Goal: Information Seeking & Learning: Learn about a topic

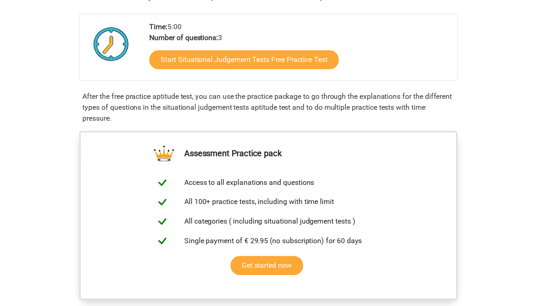
scroll to position [191, 0]
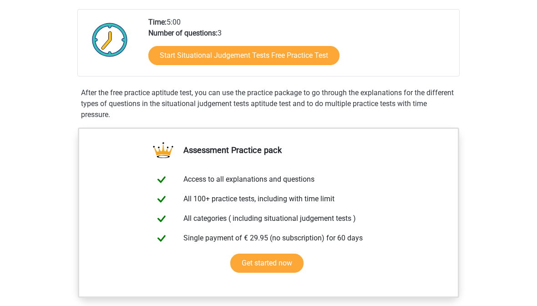
click at [326, 54] on link "Start Situational Judgement Tests Free Practice Test" at bounding box center [243, 55] width 191 height 19
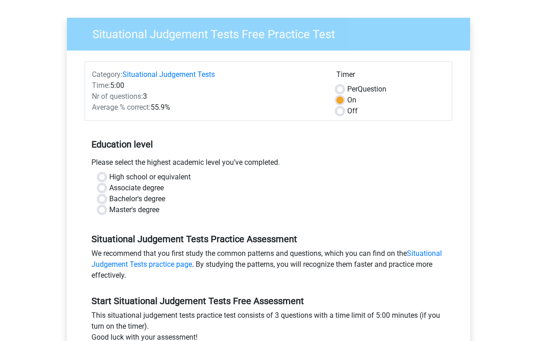
scroll to position [65, 0]
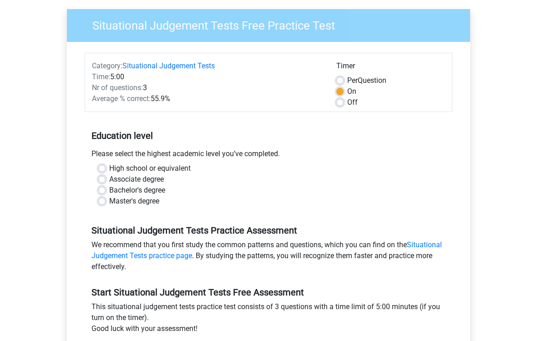
click at [109, 168] on label "High school or equivalent" at bounding box center [150, 168] width 82 height 11
click at [105, 168] on input "High school or equivalent" at bounding box center [101, 167] width 7 height 9
radio input "true"
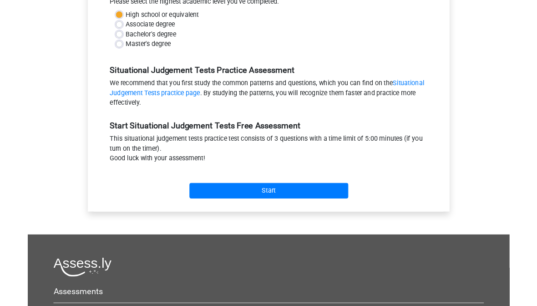
scroll to position [218, 0]
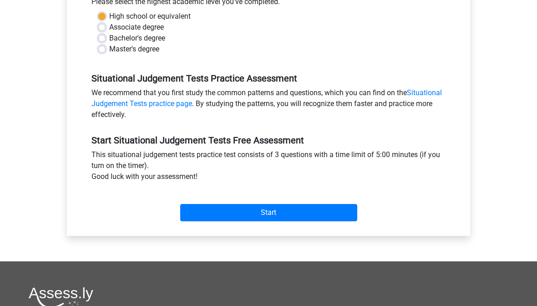
click at [194, 213] on input "Start" at bounding box center [268, 212] width 177 height 17
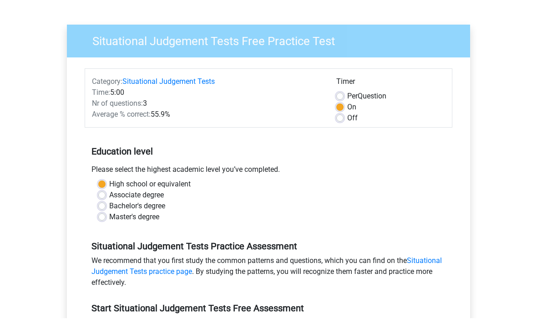
scroll to position [60, 0]
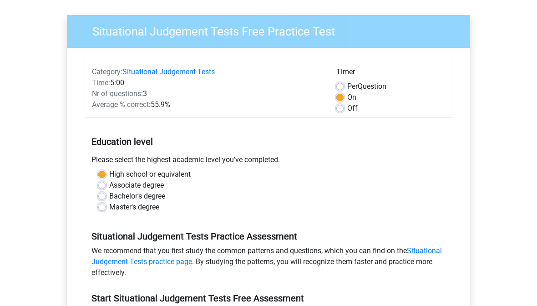
click at [347, 86] on label "Per Question" at bounding box center [366, 86] width 39 height 11
click at [341, 86] on input "Per Question" at bounding box center [339, 85] width 7 height 9
radio input "true"
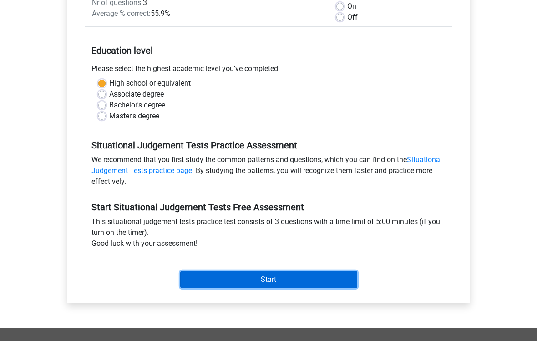
scroll to position [151, 0]
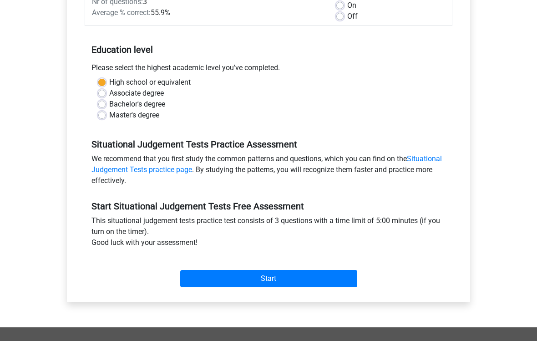
click at [288, 282] on input "Start" at bounding box center [268, 278] width 177 height 17
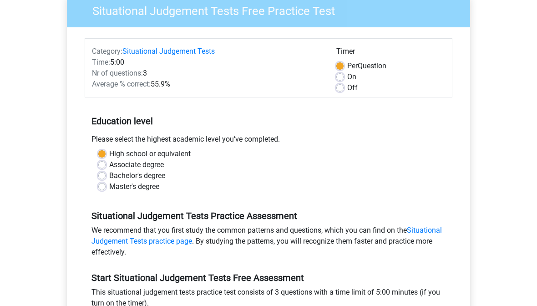
scroll to position [71, 0]
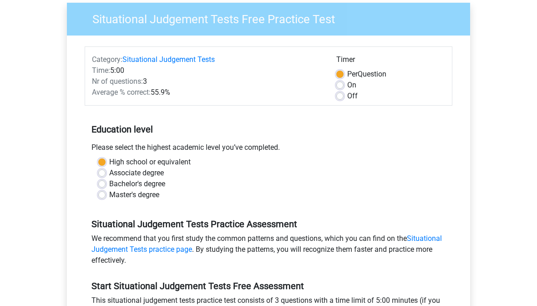
click at [347, 98] on label "Off" at bounding box center [352, 96] width 10 height 11
click at [344, 98] on input "Off" at bounding box center [339, 95] width 7 height 9
radio input "true"
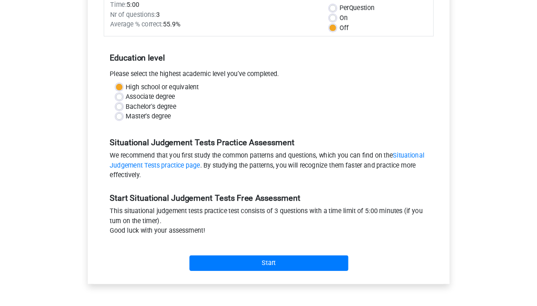
scroll to position [138, 0]
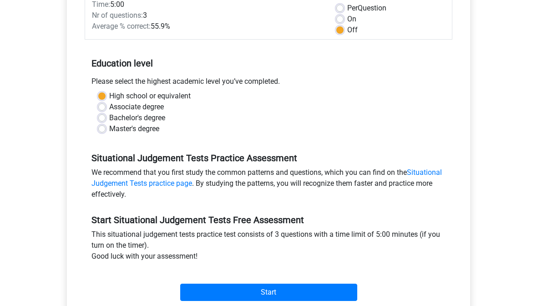
click at [280, 296] on input "Start" at bounding box center [268, 292] width 177 height 17
click at [336, 294] on input "Start" at bounding box center [268, 292] width 177 height 17
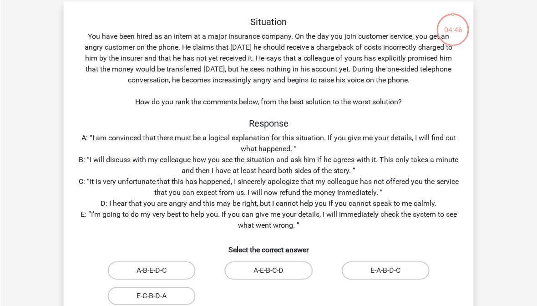
scroll to position [40, 0]
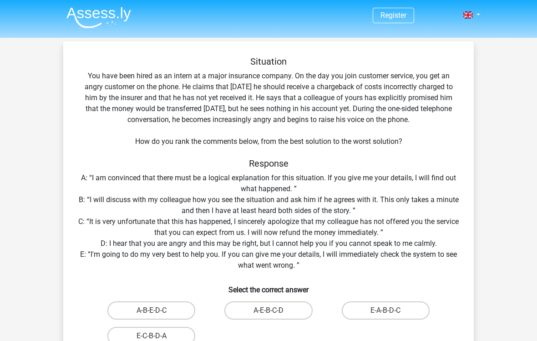
scroll to position [3, 0]
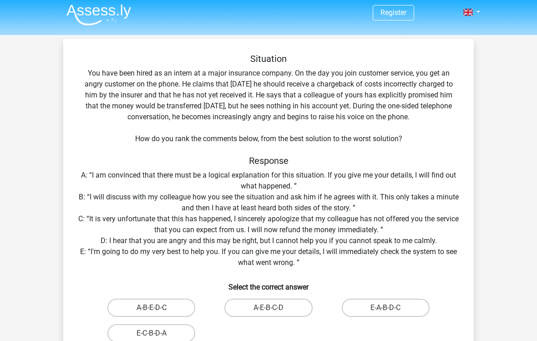
click at [177, 306] on label "A-B-E-D-C" at bounding box center [151, 308] width 88 height 18
click at [158, 306] on input "A-B-E-D-C" at bounding box center [155, 311] width 6 height 6
radio input "true"
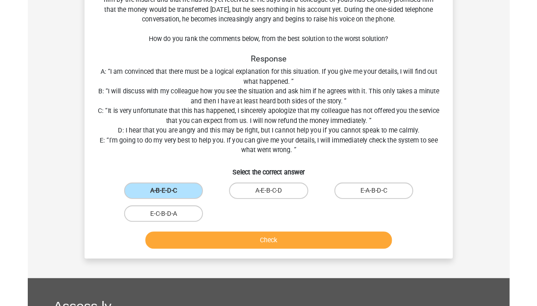
scroll to position [98, 0]
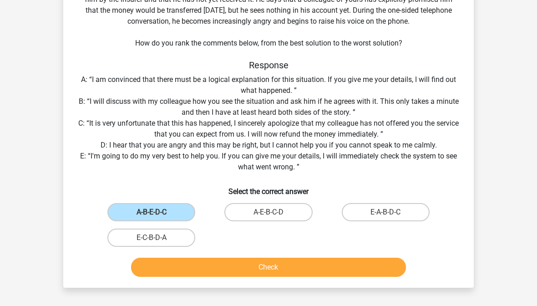
click at [367, 267] on button "Check" at bounding box center [268, 267] width 275 height 19
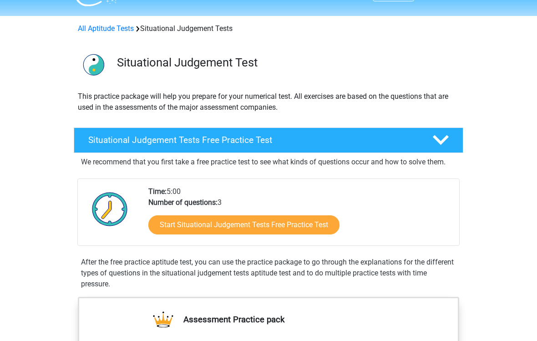
click at [215, 229] on link "Start Situational Judgement Tests Free Practice Test" at bounding box center [243, 225] width 191 height 19
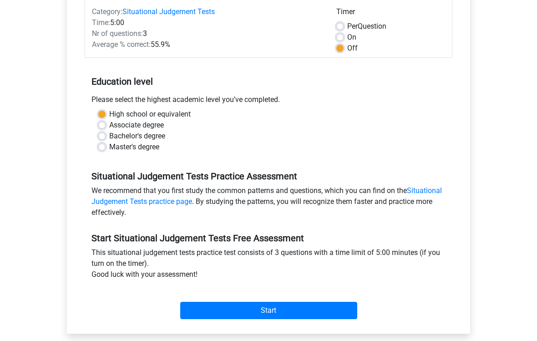
scroll to position [120, 0]
click at [285, 306] on input "Start" at bounding box center [268, 310] width 177 height 17
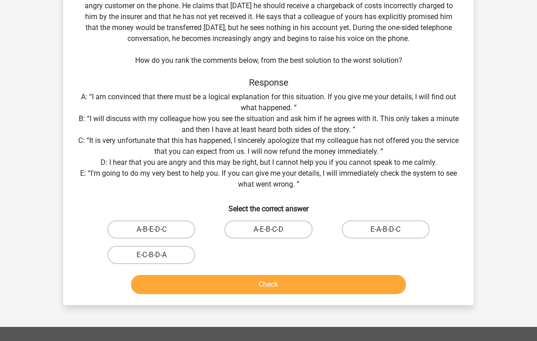
scroll to position [82, 0]
click at [408, 232] on label "E-A-B-D-C" at bounding box center [386, 229] width 88 height 18
click at [392, 232] on input "E-A-B-D-C" at bounding box center [389, 232] width 6 height 6
radio input "true"
click at [371, 287] on button "Check" at bounding box center [268, 284] width 275 height 19
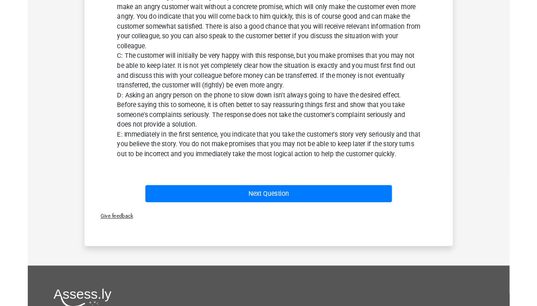
scroll to position [482, 0]
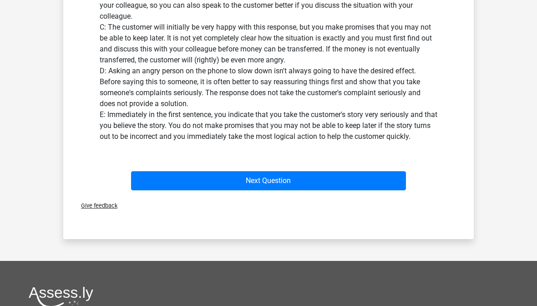
click at [366, 179] on button "Next Question" at bounding box center [268, 180] width 275 height 19
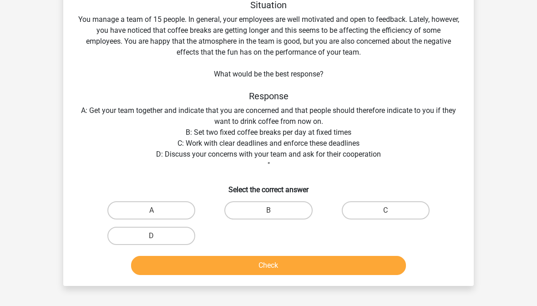
scroll to position [42, 0]
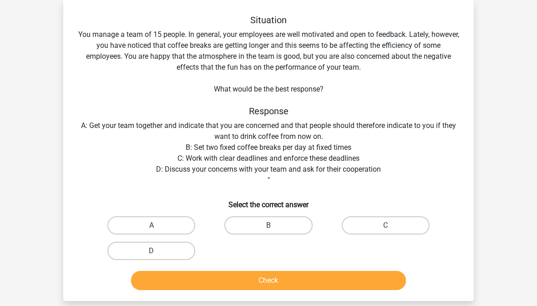
click at [190, 253] on label "D" at bounding box center [151, 251] width 88 height 18
click at [158, 253] on input "D" at bounding box center [155, 254] width 6 height 6
radio input "true"
click at [219, 277] on button "Check" at bounding box center [268, 280] width 275 height 19
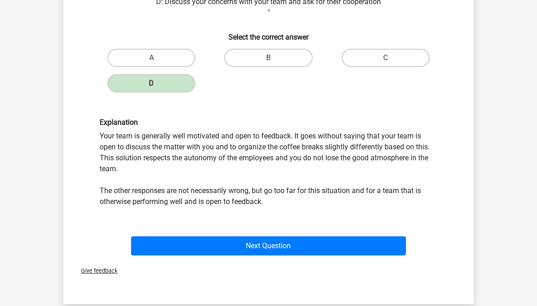
click at [362, 242] on button "Next Question" at bounding box center [268, 246] width 275 height 19
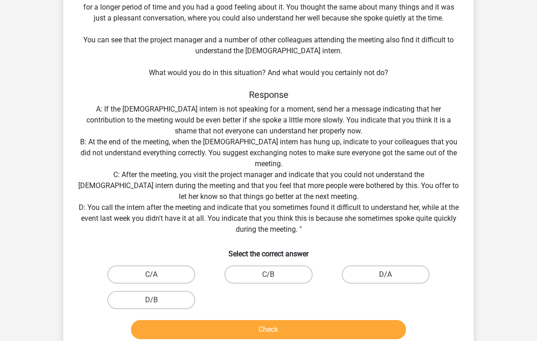
scroll to position [114, 0]
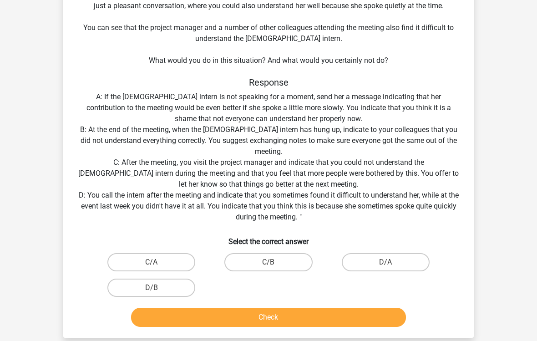
click at [168, 287] on label "D/B" at bounding box center [151, 288] width 88 height 18
click at [158, 288] on input "D/B" at bounding box center [155, 291] width 6 height 6
radio input "true"
click at [200, 306] on button "Check" at bounding box center [268, 317] width 275 height 19
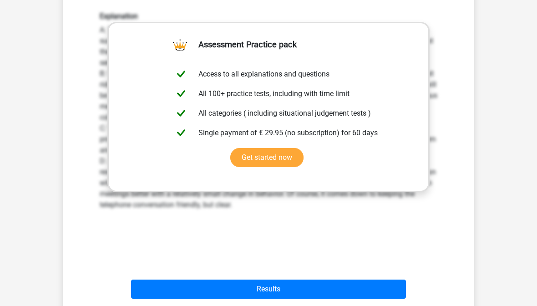
scroll to position [430, 0]
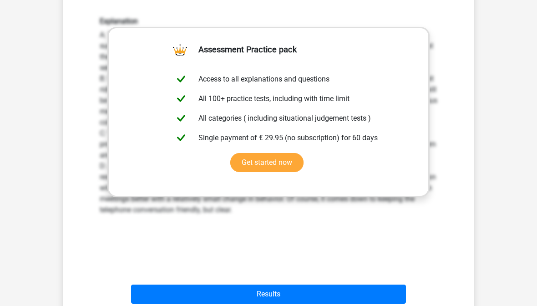
click at [357, 295] on button "Results" at bounding box center [268, 294] width 275 height 19
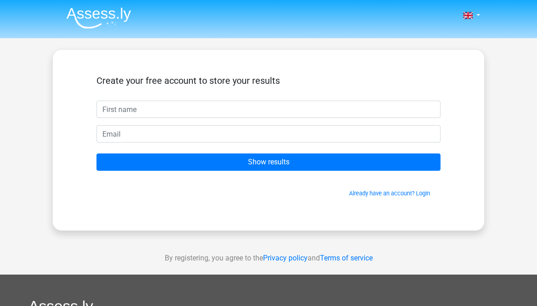
click at [474, 21] on link at bounding box center [469, 15] width 18 height 11
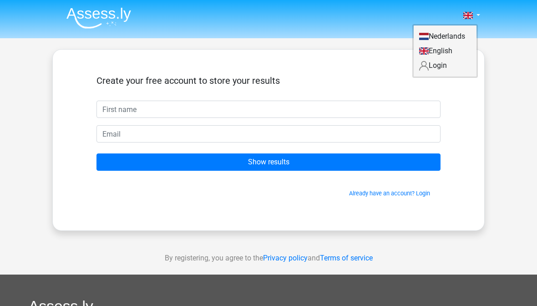
click at [513, 47] on div "Nederlands English" at bounding box center [268, 257] width 537 height 515
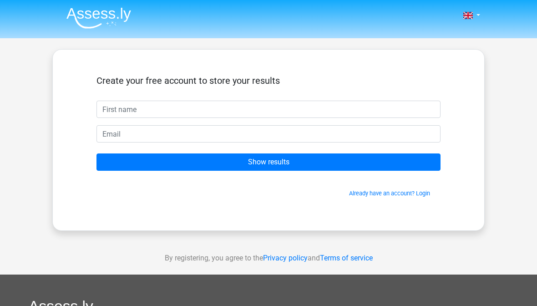
click at [476, 16] on link at bounding box center [469, 15] width 18 height 11
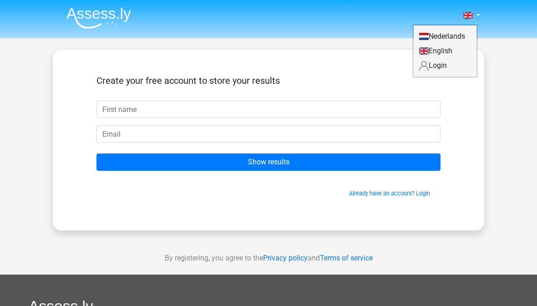
click at [464, 36] on link "Nederlands" at bounding box center [445, 36] width 63 height 15
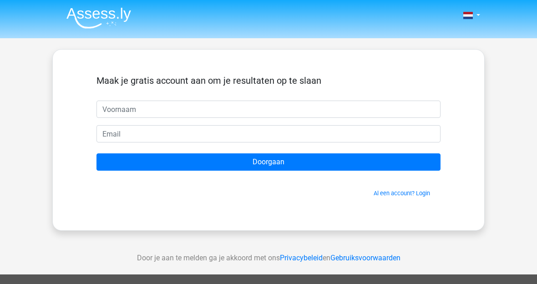
click at [469, 15] on span at bounding box center [469, 15] width 10 height 7
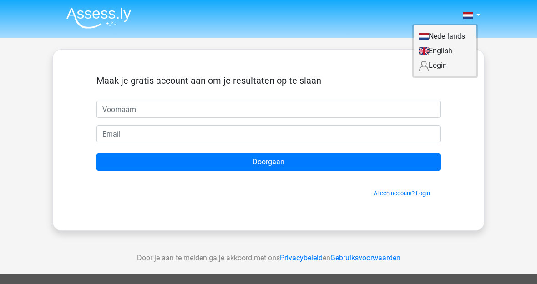
click at [459, 50] on link "English" at bounding box center [445, 51] width 63 height 15
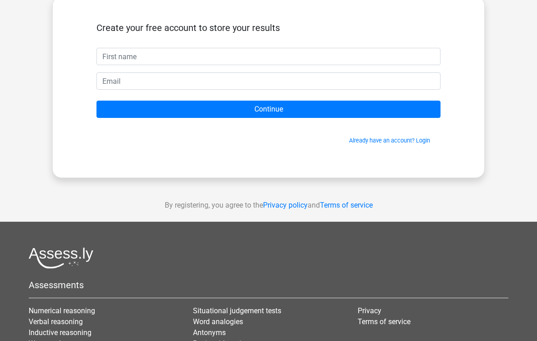
scroll to position [57, 0]
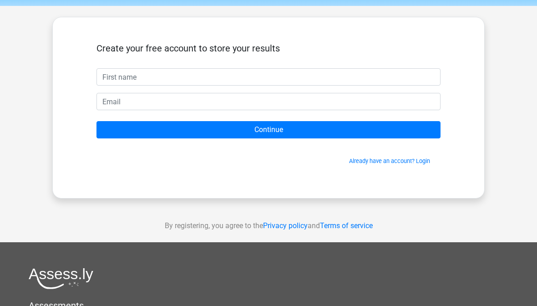
scroll to position [31, 0]
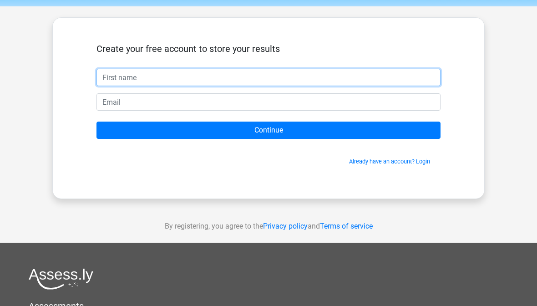
type input "."
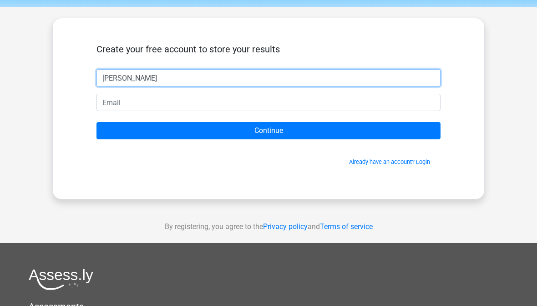
type input "Alba"
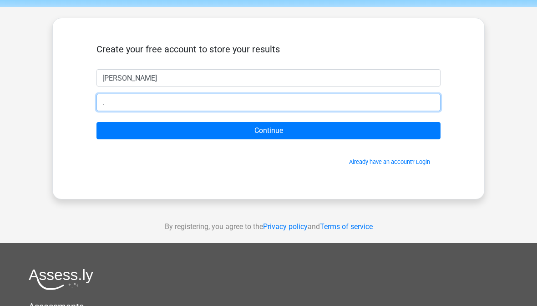
type input "alba.paterson@wrenacademy"
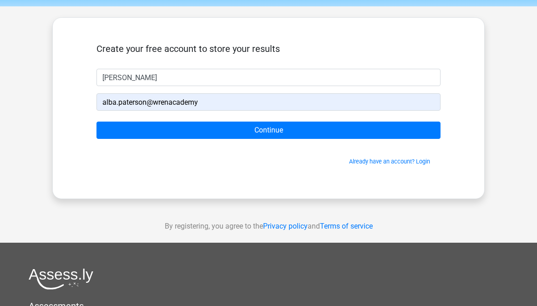
click at [227, 133] on input "Continue" at bounding box center [269, 130] width 344 height 17
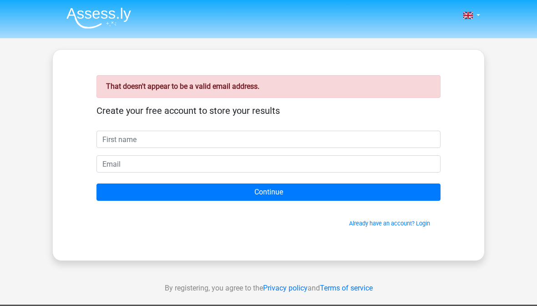
type input "."
type input "[PERSON_NAME]"
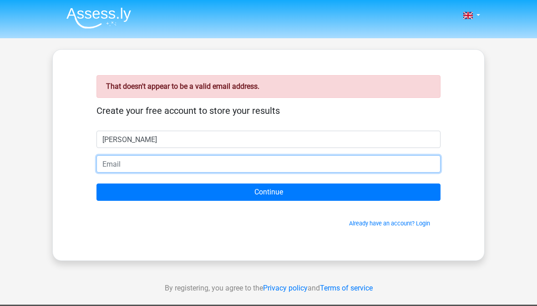
type input "."
type input "w"
type input "[EMAIL_ADDRESS][DOMAIN_NAME]"
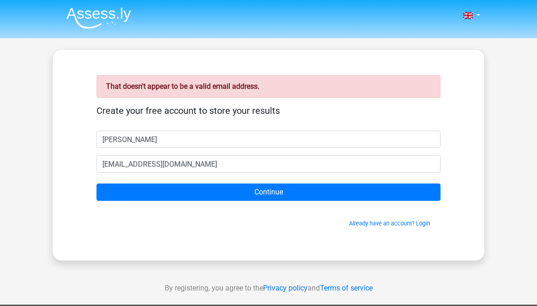
click at [277, 192] on input "Continue" at bounding box center [269, 191] width 344 height 17
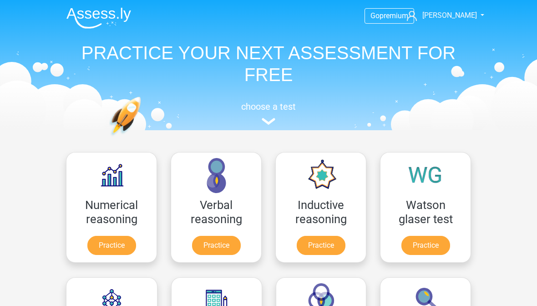
scroll to position [174, 0]
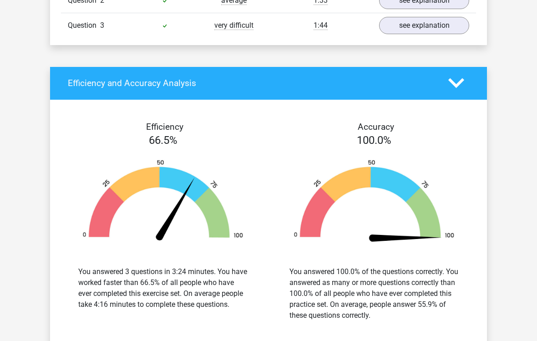
scroll to position [790, 0]
